Goal: Information Seeking & Learning: Learn about a topic

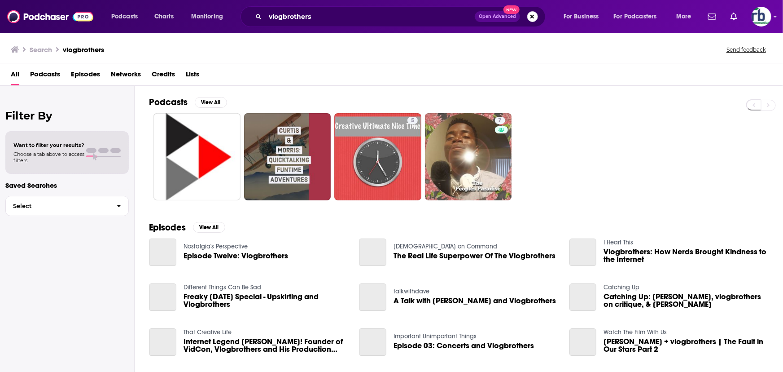
click at [533, 13] on button "Search podcasts, credits, & more..." at bounding box center [533, 16] width 11 height 11
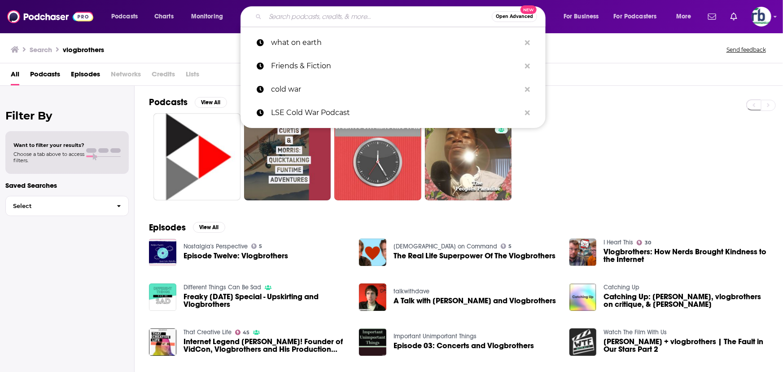
paste input "This Is Your Brain with [PERSON_NAME]"
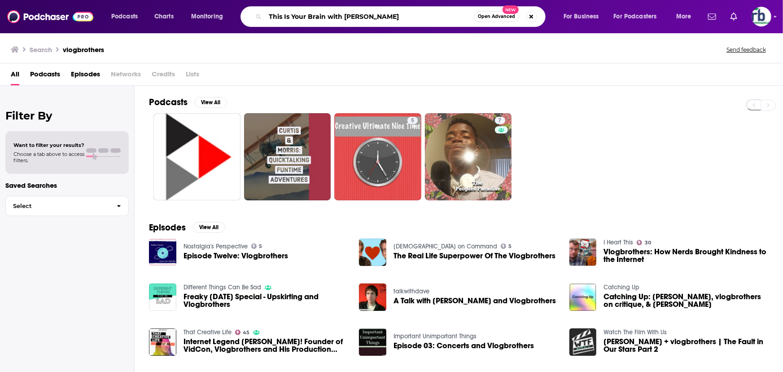
type input "This Is Your Brain with [PERSON_NAME]"
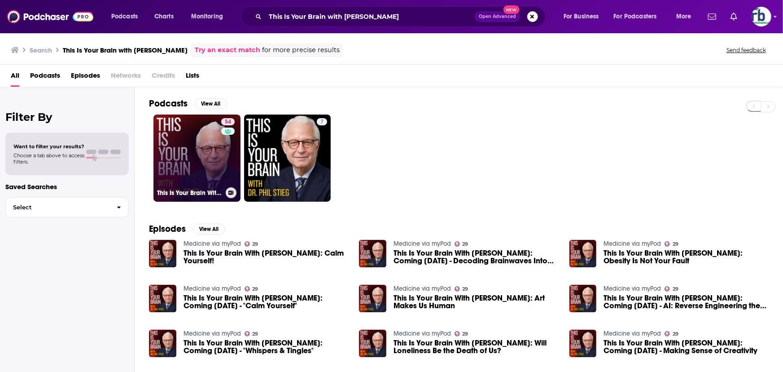
click at [182, 140] on link "54 This Is Your Brain With [PERSON_NAME]" at bounding box center [197, 157] width 87 height 87
